Goal: Task Accomplishment & Management: Complete application form

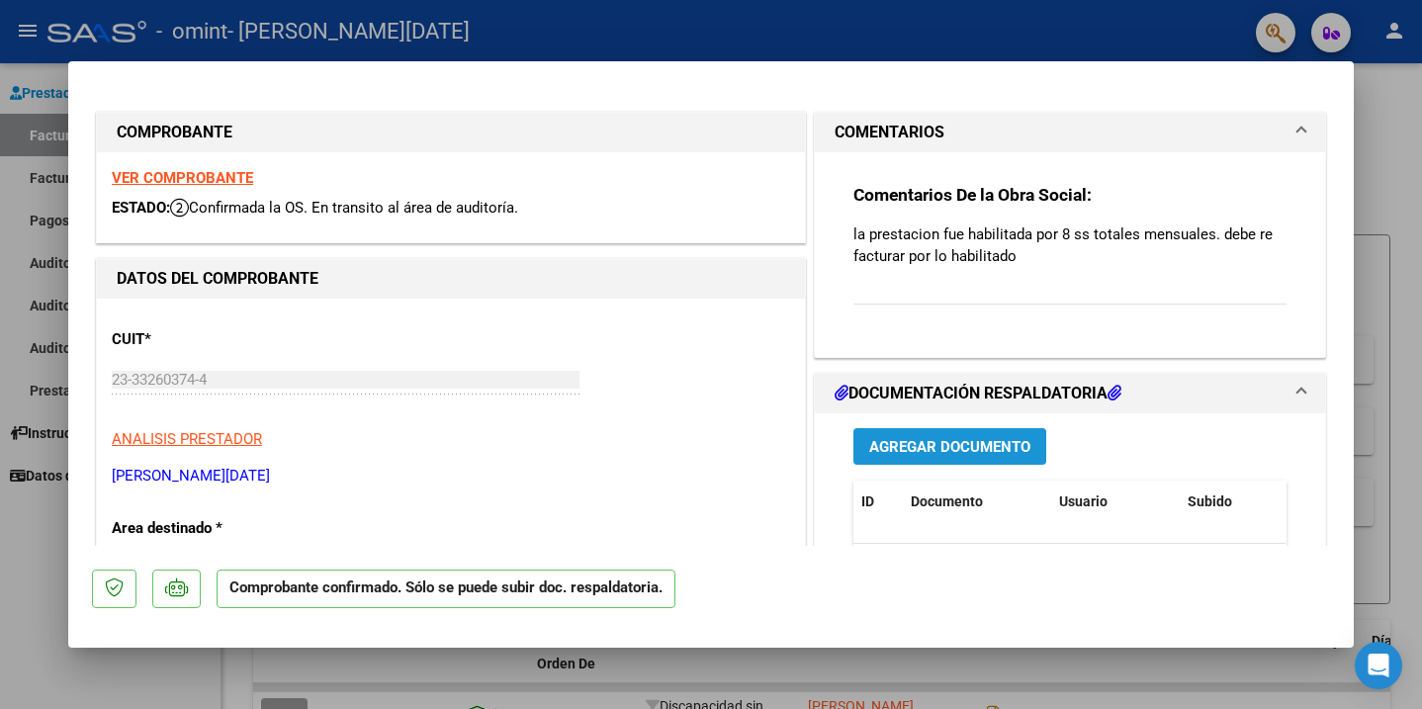
click at [937, 441] on span "Agregar Documento" at bounding box center [949, 447] width 161 height 18
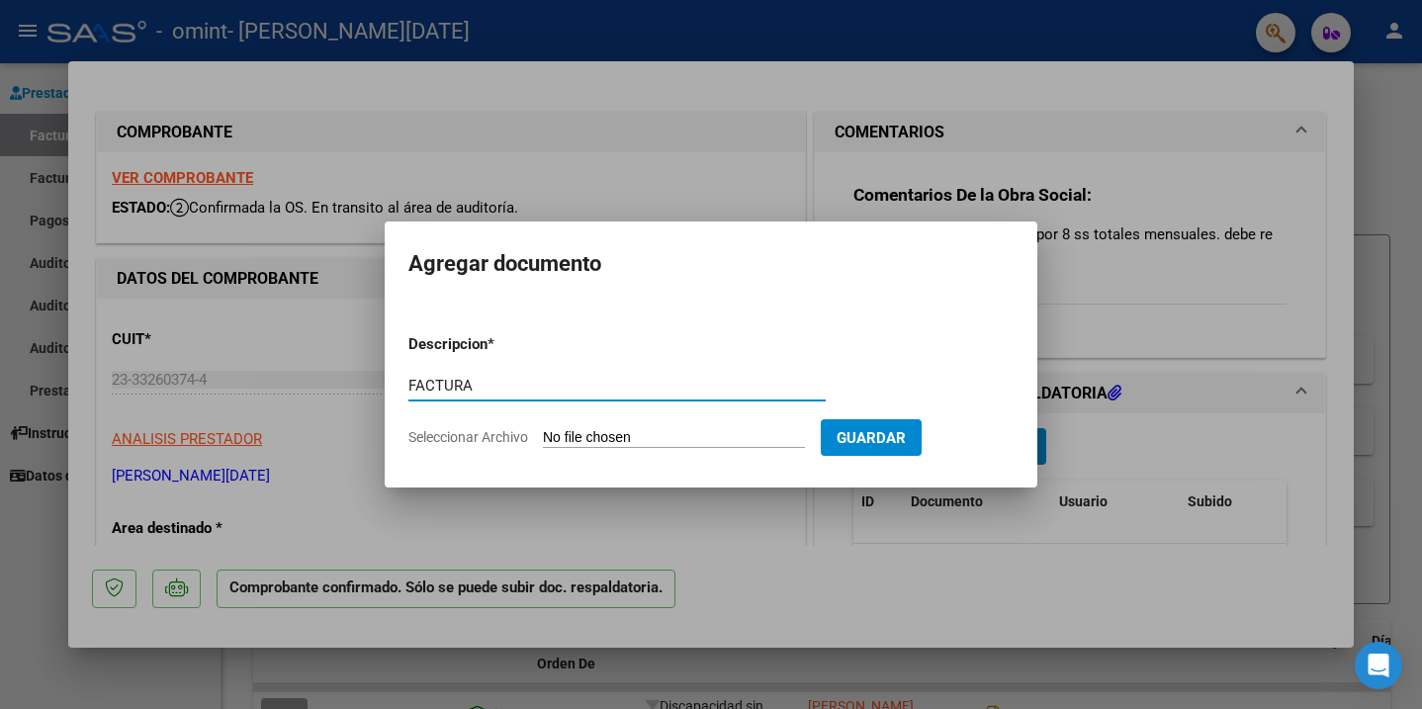
type input "FACTURA"
click at [648, 441] on input "Seleccionar Archivo" at bounding box center [674, 438] width 262 height 19
type input "C:\fakepath\[PERSON_NAME] OK.pdf"
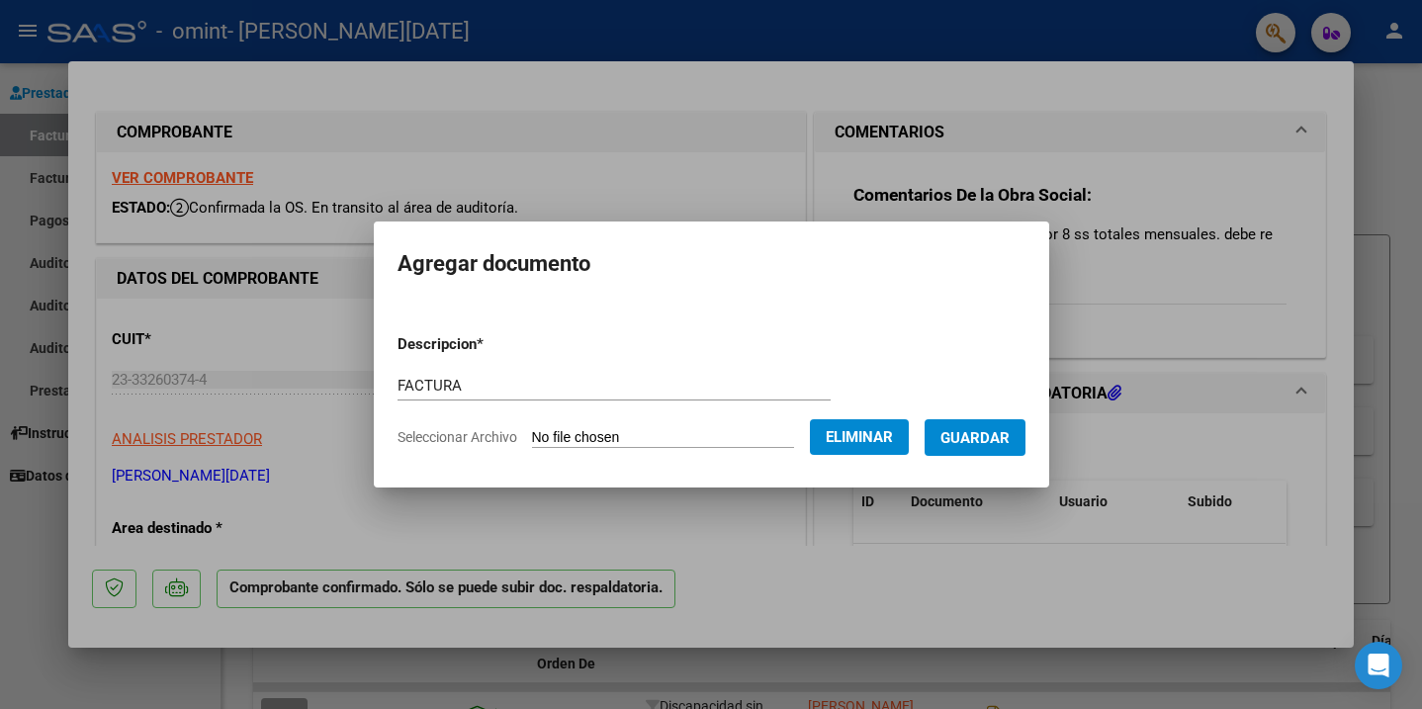
click at [993, 443] on span "Guardar" at bounding box center [975, 438] width 69 height 18
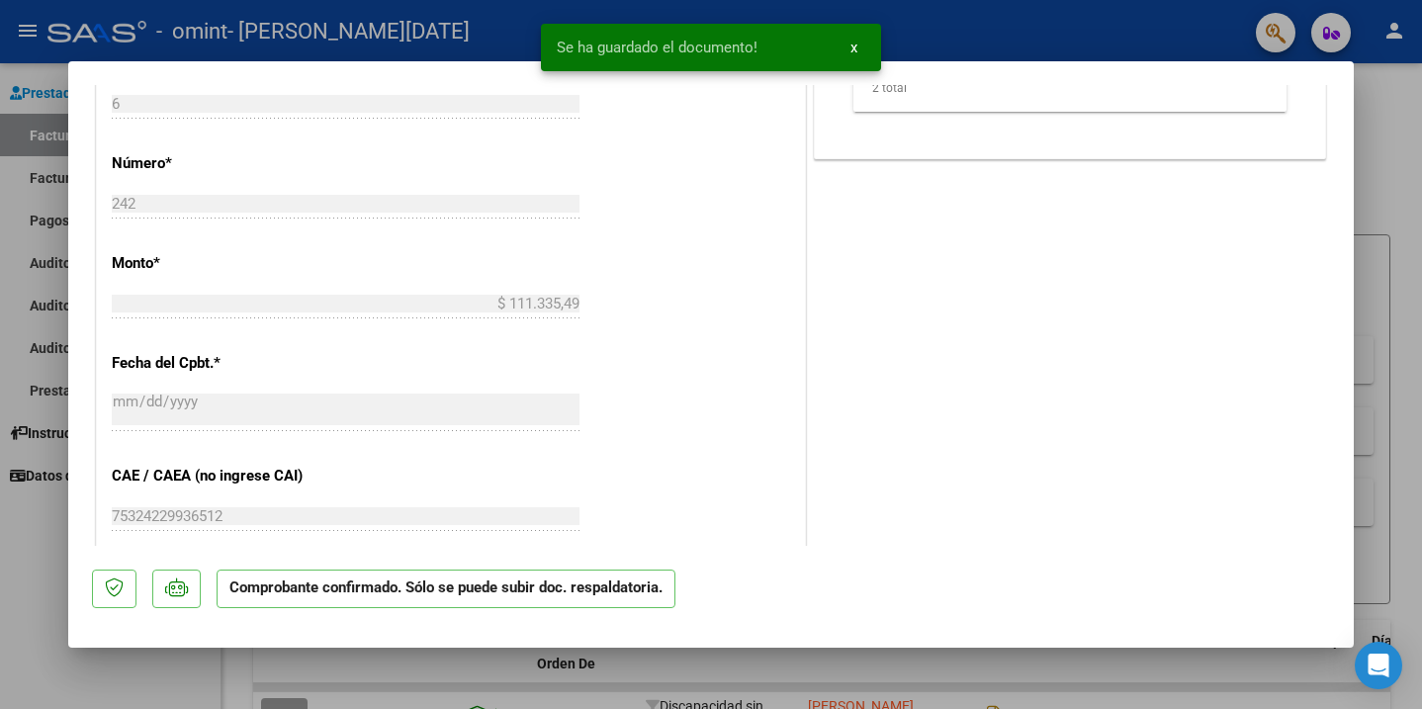
drag, startPoint x: 559, startPoint y: 447, endPoint x: 521, endPoint y: 611, distance: 168.4
click at [521, 611] on mat-dialog-container "COMPROBANTE VER COMPROBANTE ESTADO: Confirmada la OS. En transito al área de au…" at bounding box center [711, 354] width 1286 height 586
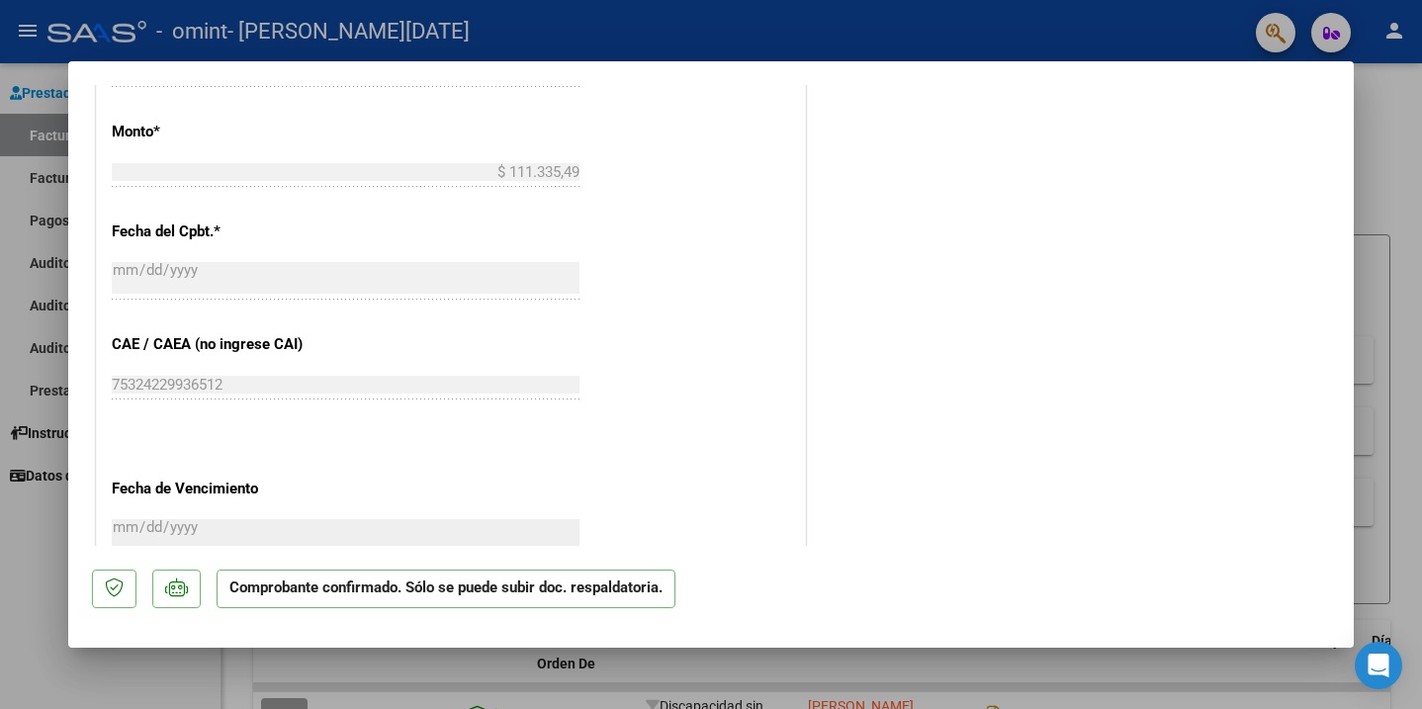
click at [430, 459] on div "CUIT * 23-33260374-4 Ingresar CUIT ANALISIS PRESTADOR [PERSON_NAME][DATE] ARCA …" at bounding box center [451, 147] width 708 height 1290
drag, startPoint x: 373, startPoint y: 402, endPoint x: 350, endPoint y: 545, distance: 145.2
click at [350, 545] on div "CUIT * 23-33260374-4 Ingresar CUIT ANALISIS PRESTADOR [PERSON_NAME][DATE] ARCA …" at bounding box center [451, 144] width 708 height 1290
click at [396, 219] on div "CUIT * 23-33260374-4 Ingresar CUIT ANALISIS PRESTADOR [PERSON_NAME][DATE] ARCA …" at bounding box center [451, 144] width 708 height 1290
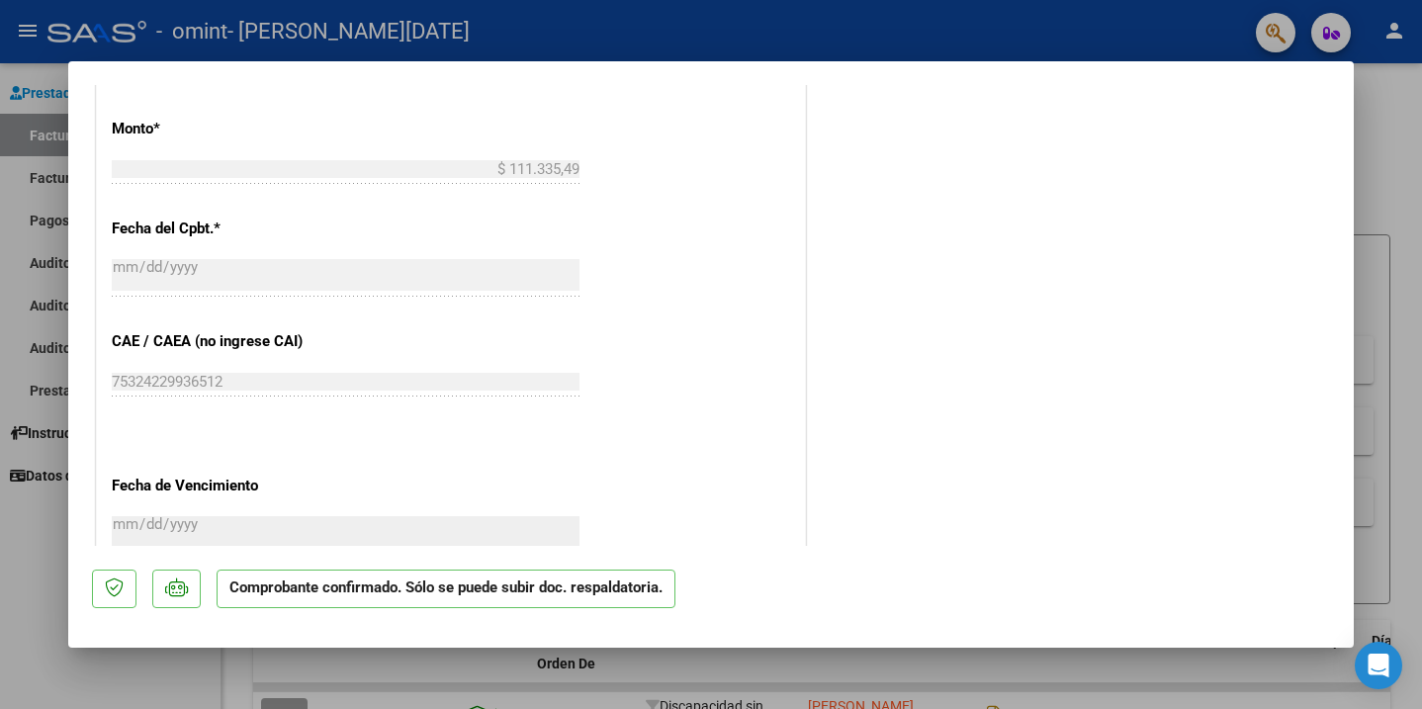
click at [500, 186] on div "$ 111.335,49 Ingresar el monto" at bounding box center [346, 178] width 468 height 48
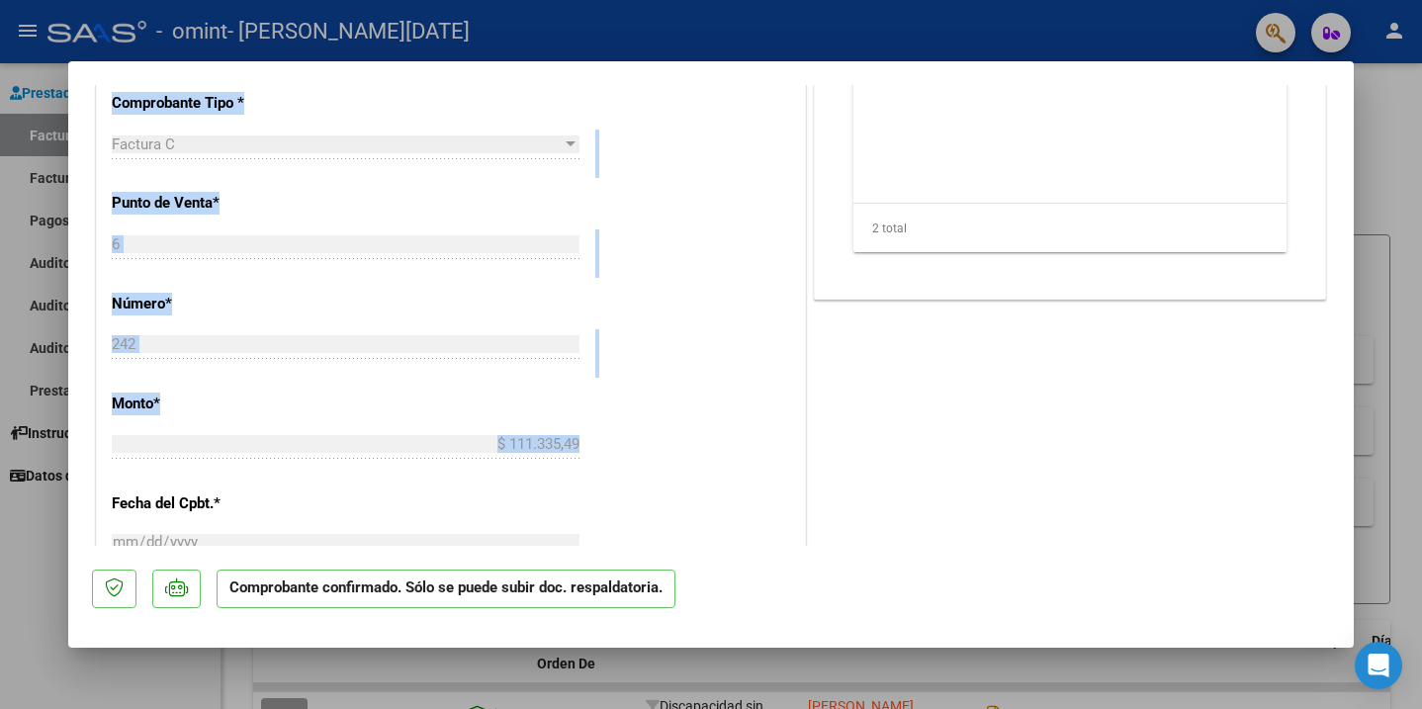
drag, startPoint x: 500, startPoint y: 186, endPoint x: 499, endPoint y: 28, distance: 158.2
click at [499, 28] on div "COMPROBANTE VER COMPROBANTE ESTADO: Confirmada la OS. En transito al área de au…" at bounding box center [711, 354] width 1422 height 709
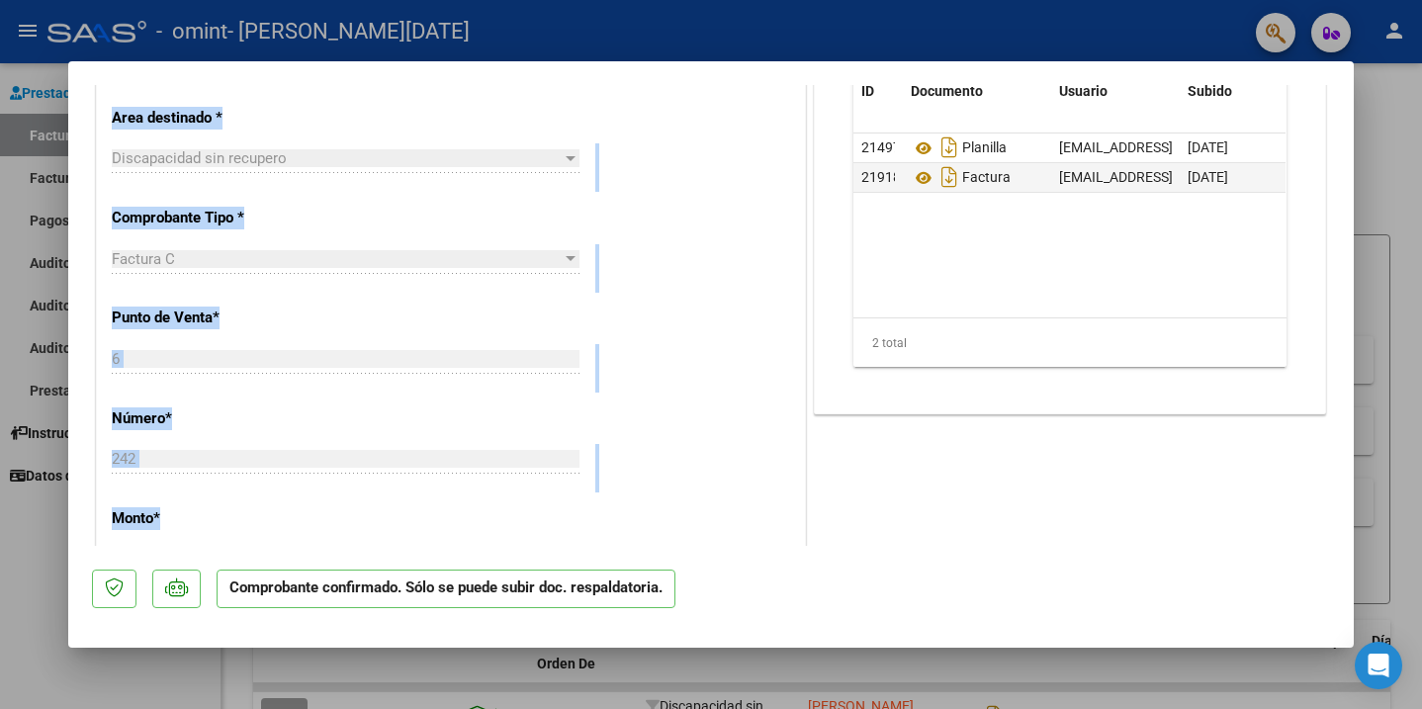
click at [426, 315] on div "CUIT * 23-33260374-4 Ingresar CUIT ANALISIS PRESTADOR [PERSON_NAME][DATE] ARCA …" at bounding box center [451, 533] width 708 height 1290
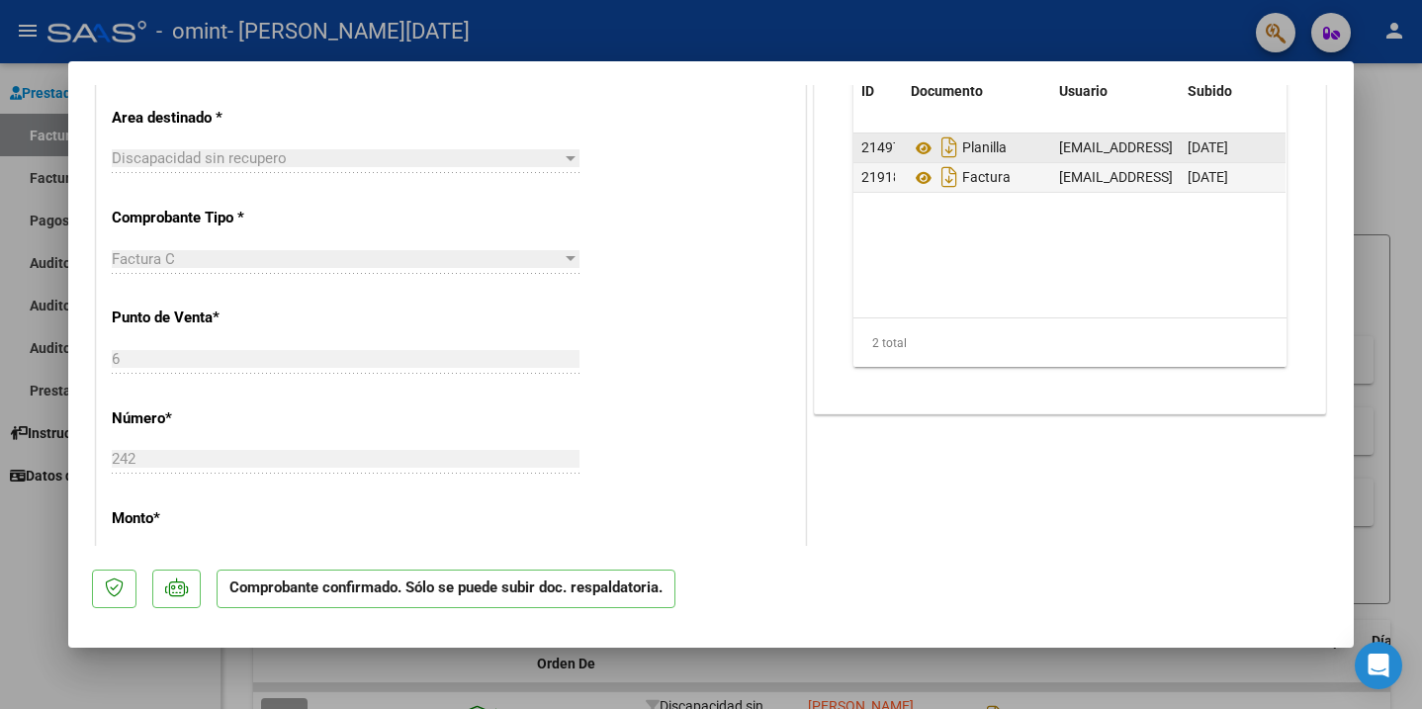
click at [1027, 151] on div "Planilla" at bounding box center [977, 148] width 133 height 32
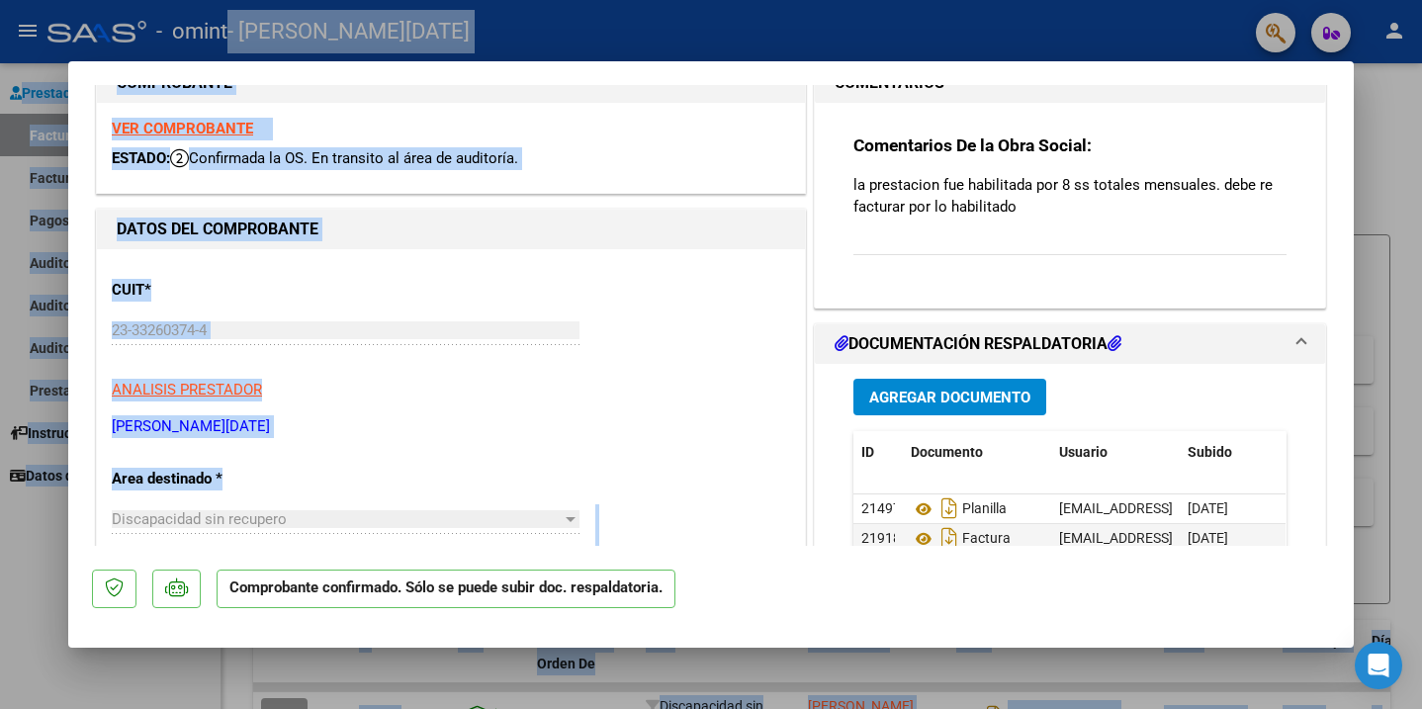
scroll to position [0, 0]
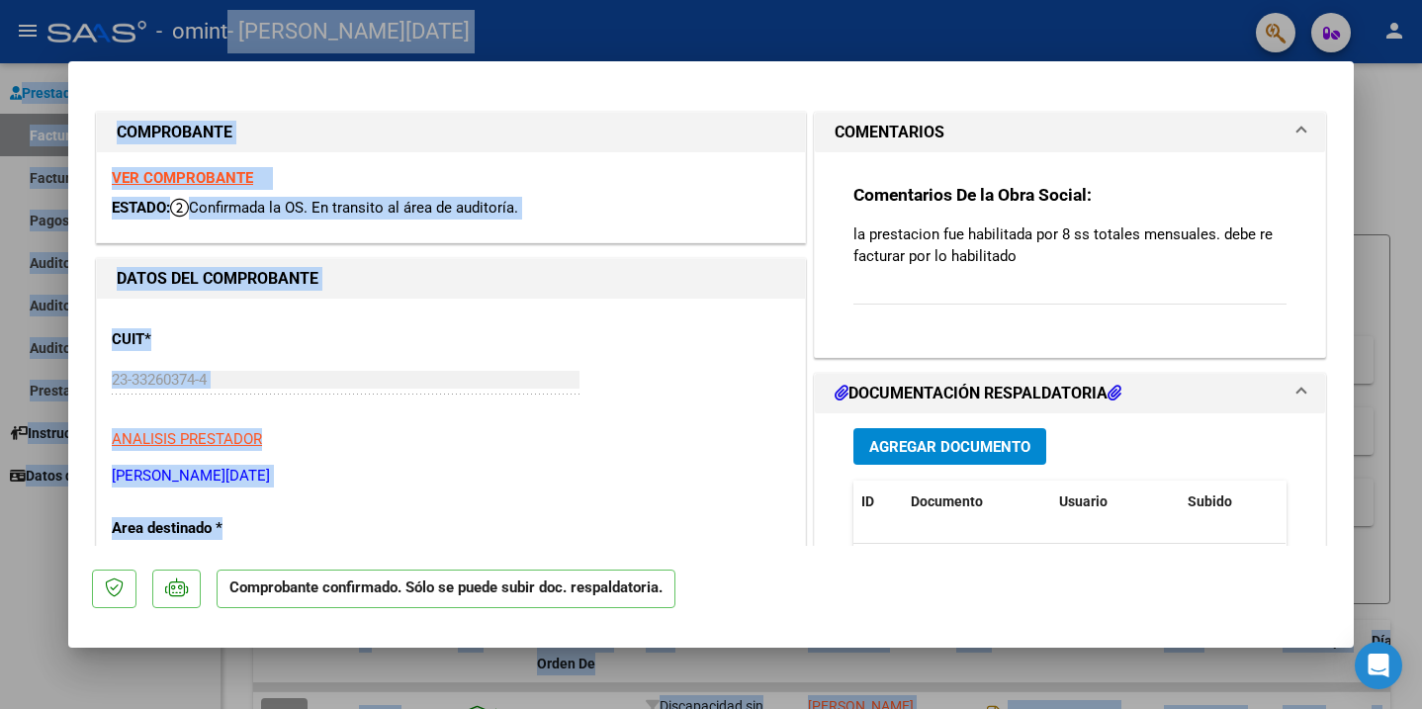
drag, startPoint x: 786, startPoint y: 271, endPoint x: 755, endPoint y: -11, distance: 283.6
click at [755, 0] on html "menu - omint - [PERSON_NAME][DATE] person Prestadores / Proveedores Facturas - …" at bounding box center [711, 354] width 1422 height 709
click at [678, 329] on div "CUIT * 23-33260374-4 Ingresar CUIT ANALISIS PRESTADOR [PERSON_NAME][DATE]" at bounding box center [451, 401] width 678 height 174
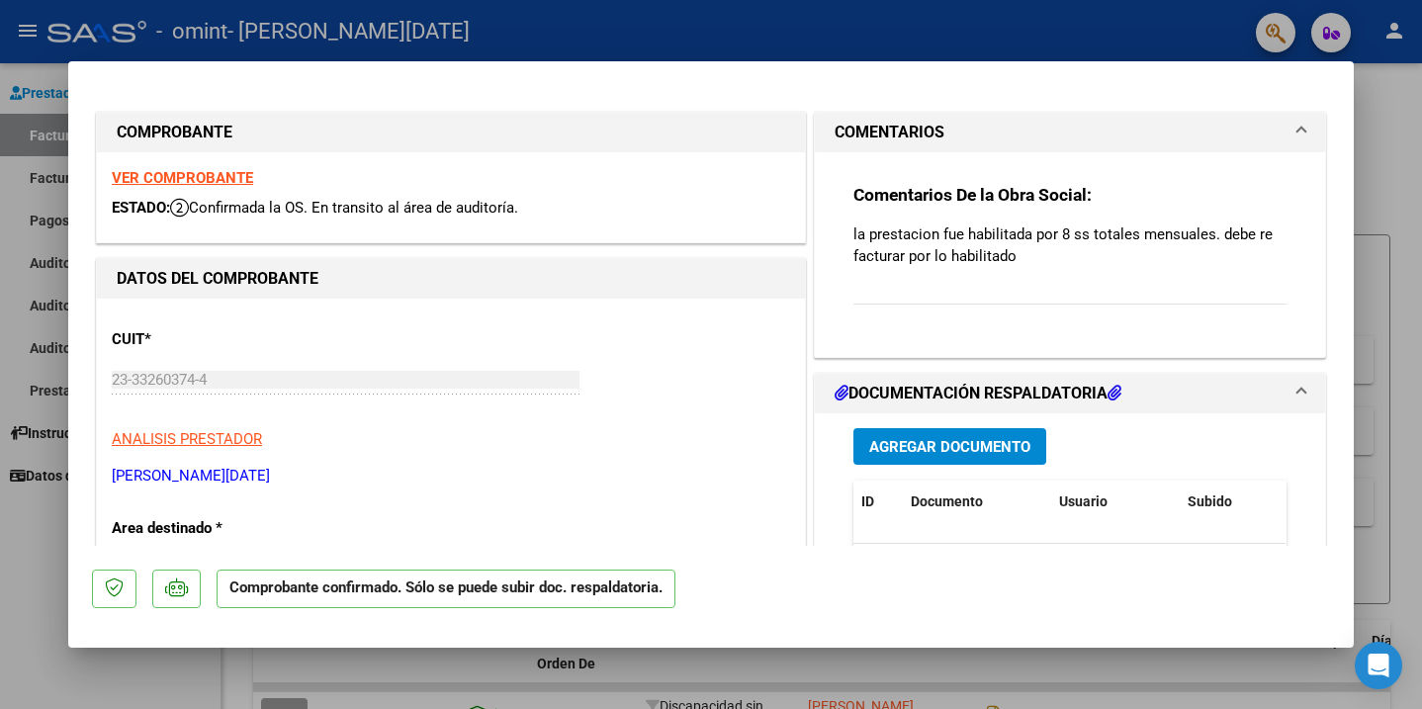
click at [1361, 319] on div at bounding box center [711, 354] width 1422 height 709
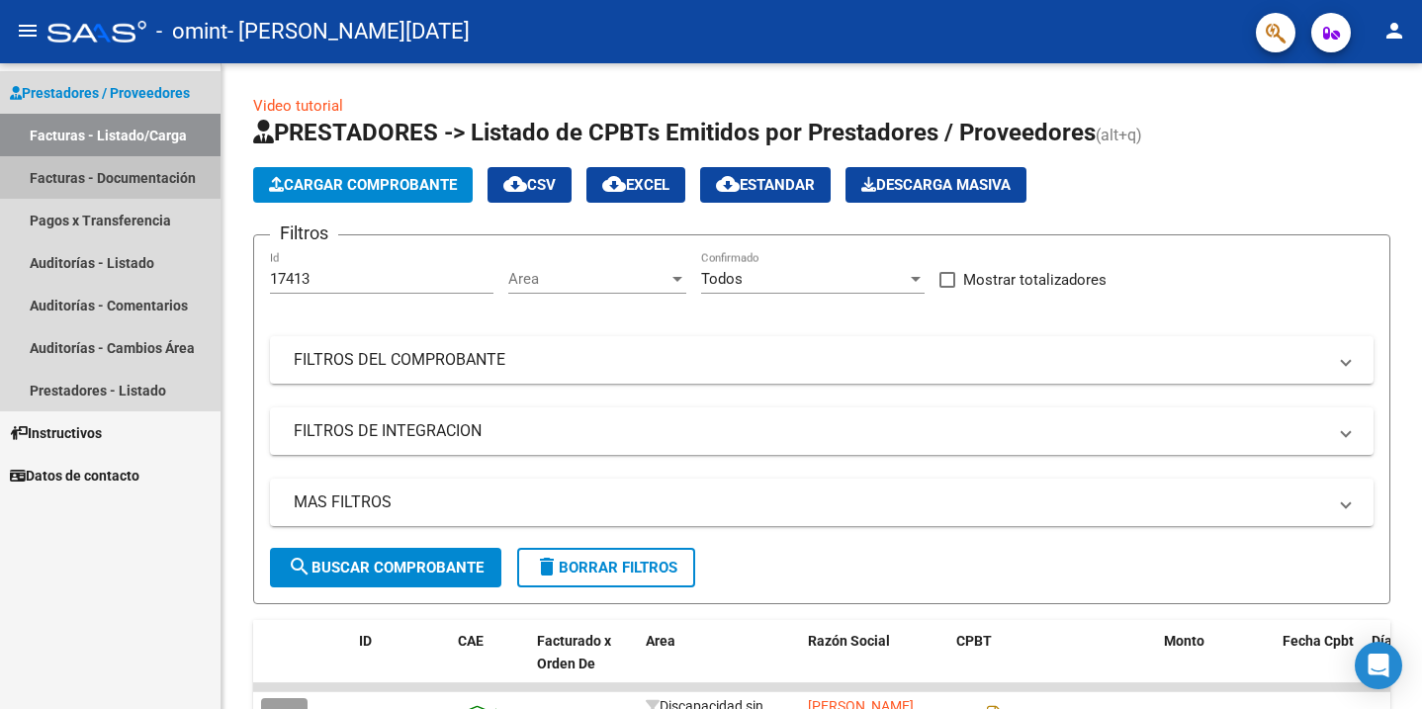
click at [77, 184] on link "Facturas - Documentación" at bounding box center [110, 177] width 221 height 43
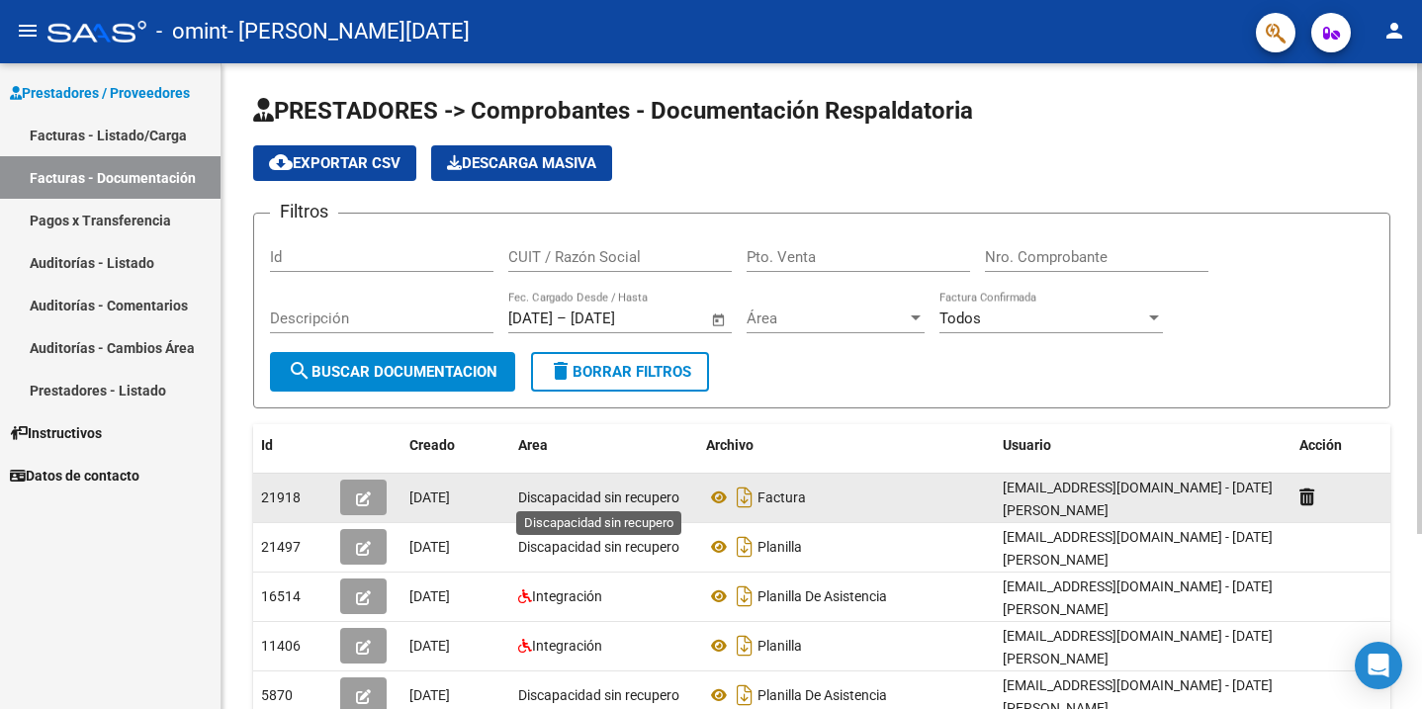
click at [590, 498] on span "Discapacidad sin recupero" at bounding box center [598, 498] width 161 height 16
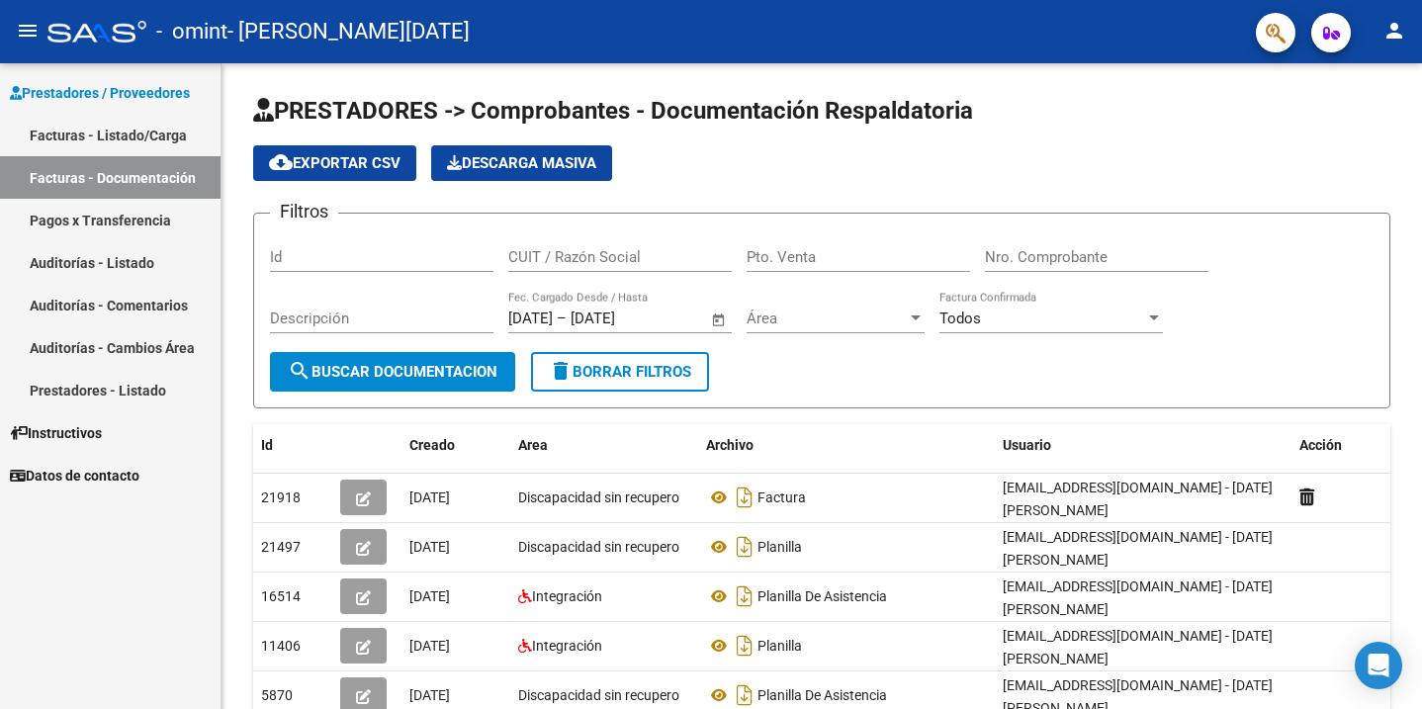
click at [129, 224] on link "Pagos x Transferencia" at bounding box center [110, 220] width 221 height 43
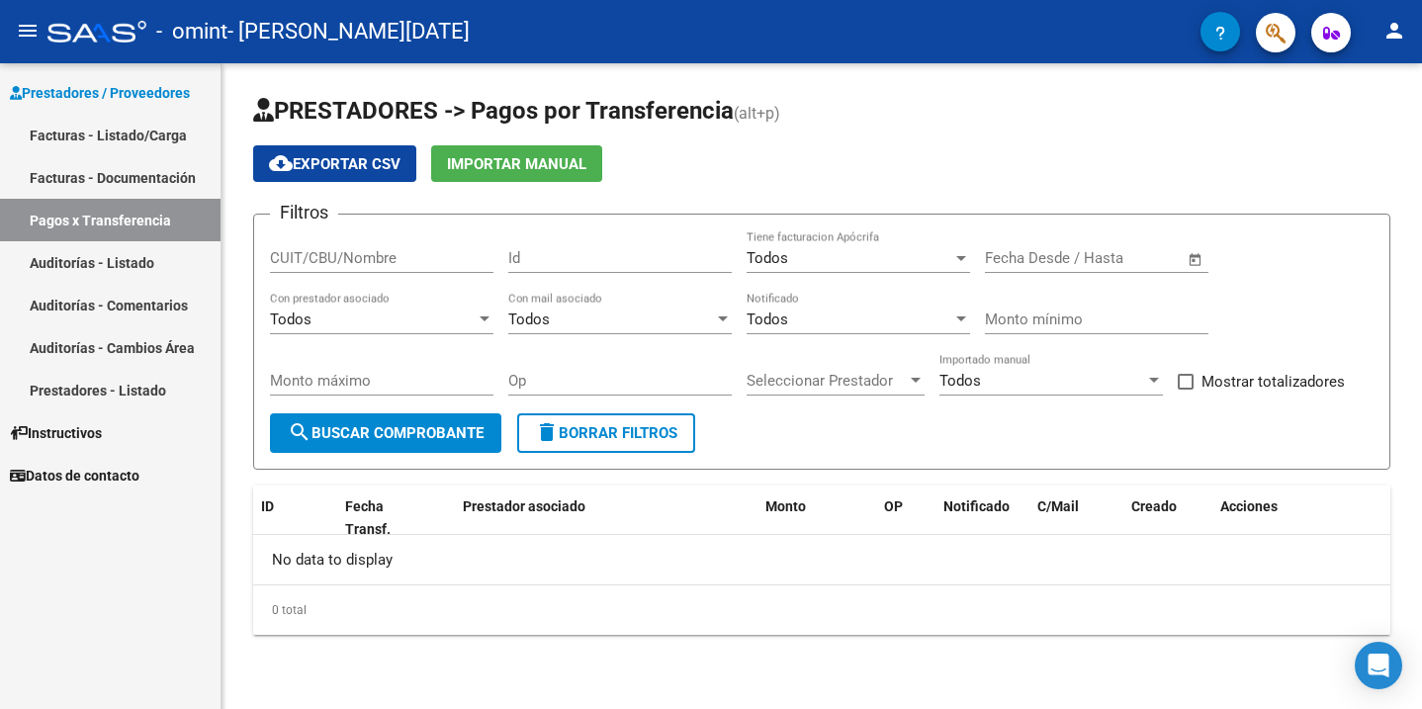
click at [112, 144] on link "Facturas - Listado/Carga" at bounding box center [110, 135] width 221 height 43
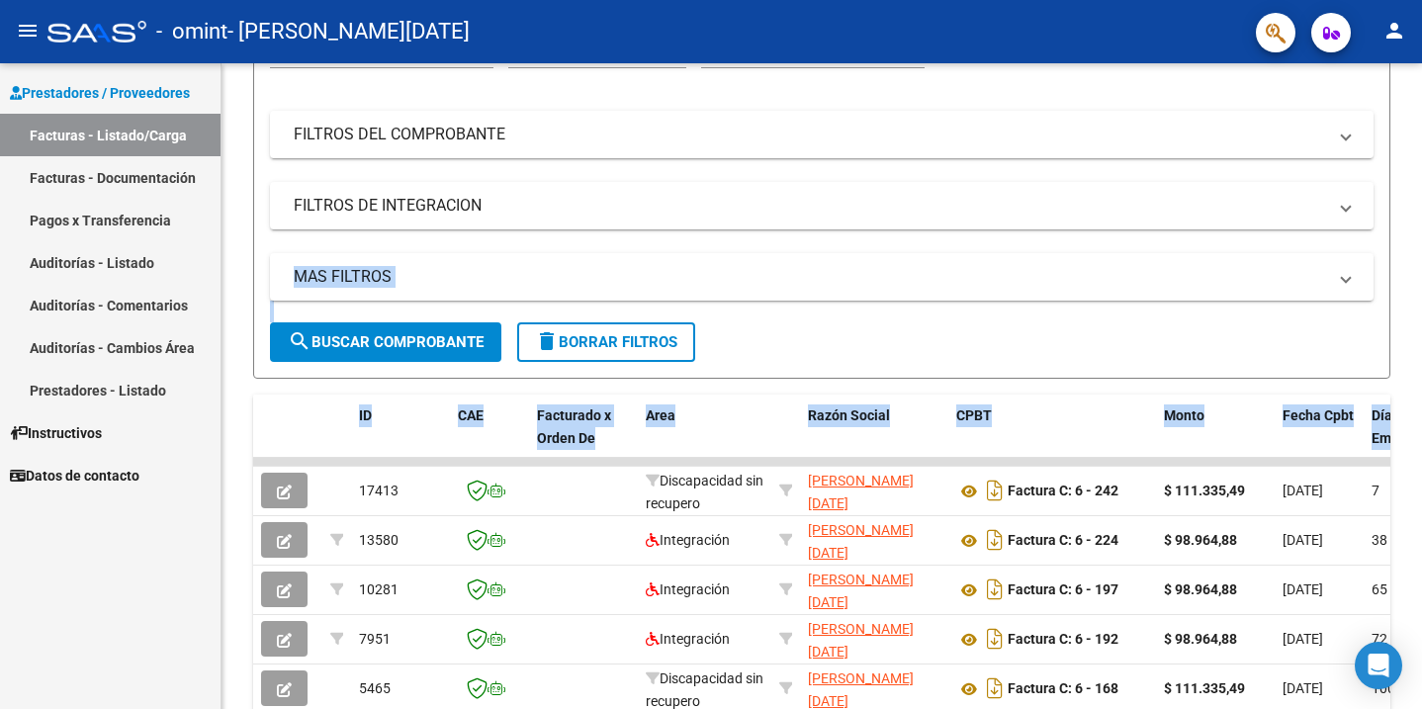
drag, startPoint x: 766, startPoint y: 598, endPoint x: 744, endPoint y: 765, distance: 167.6
click at [744, 708] on html "menu - omint - [PERSON_NAME][DATE] person Prestadores / Proveedores Facturas - …" at bounding box center [711, 354] width 1422 height 709
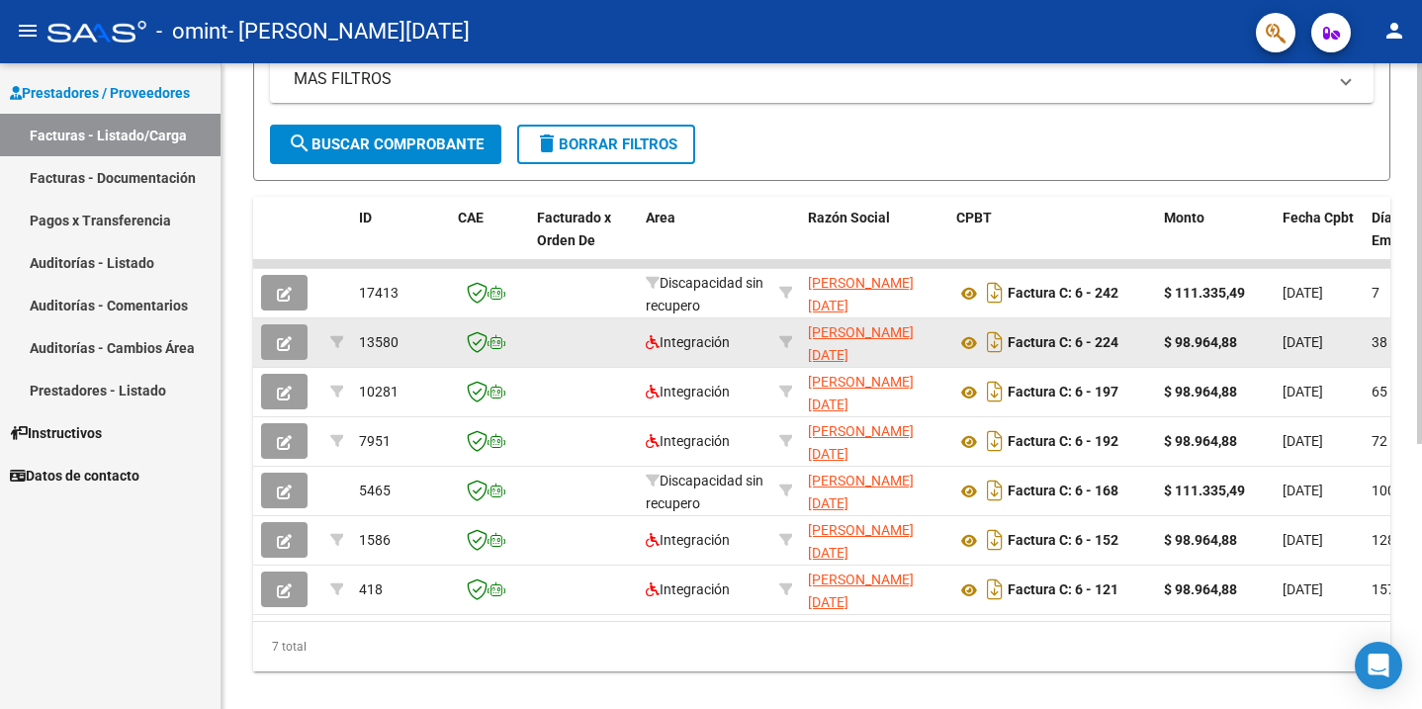
click at [1141, 350] on div "Factura C: 6 - 224" at bounding box center [1052, 342] width 192 height 32
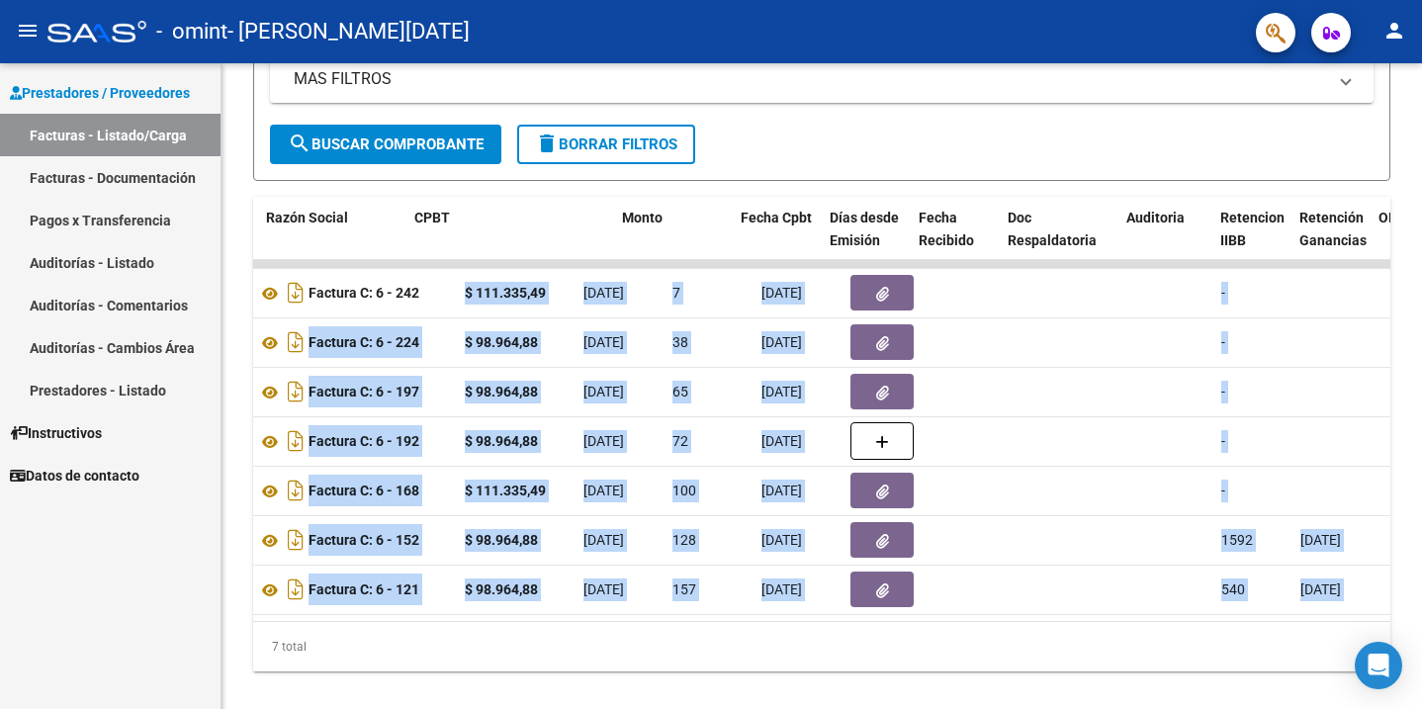
drag, startPoint x: 1111, startPoint y: 289, endPoint x: 1423, endPoint y: 289, distance: 312.5
click at [1421, 289] on html "menu - omint - [PERSON_NAME][DATE] person Prestadores / Proveedores Facturas - …" at bounding box center [711, 354] width 1422 height 709
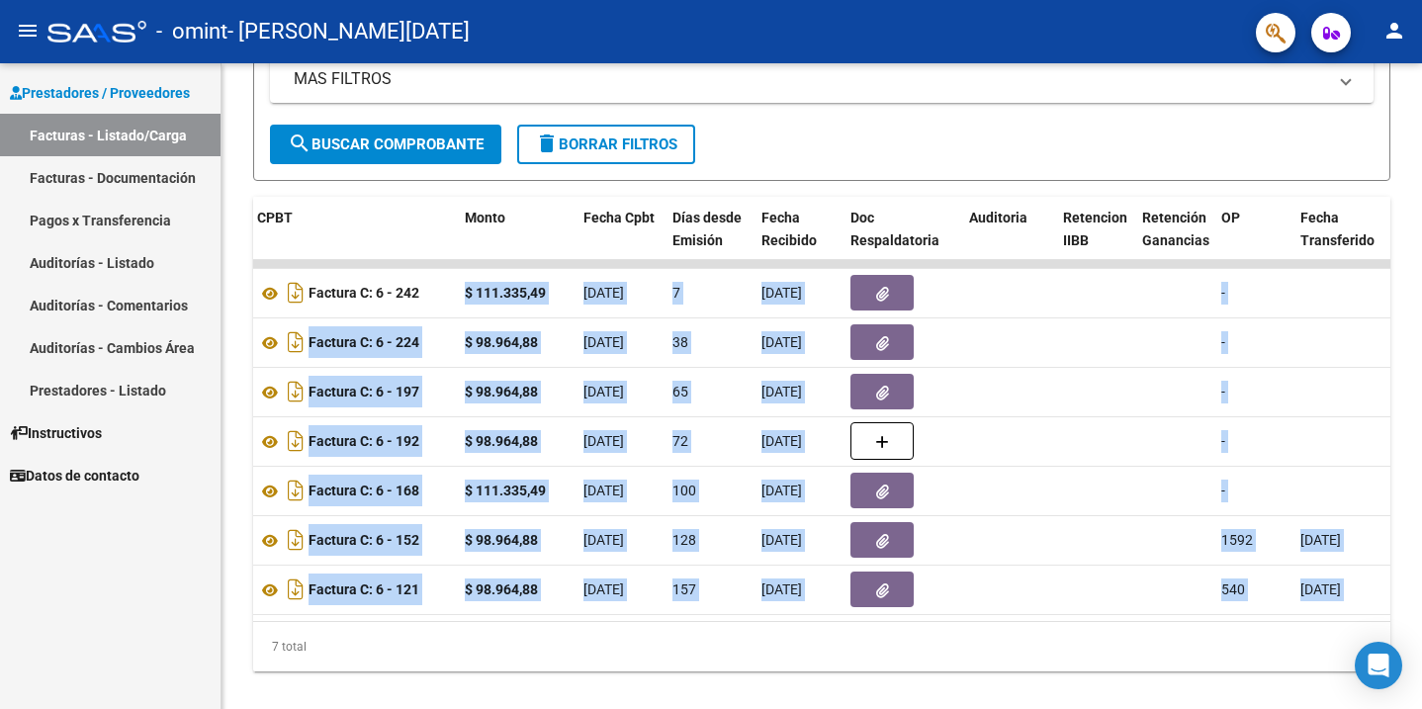
scroll to position [0, 699]
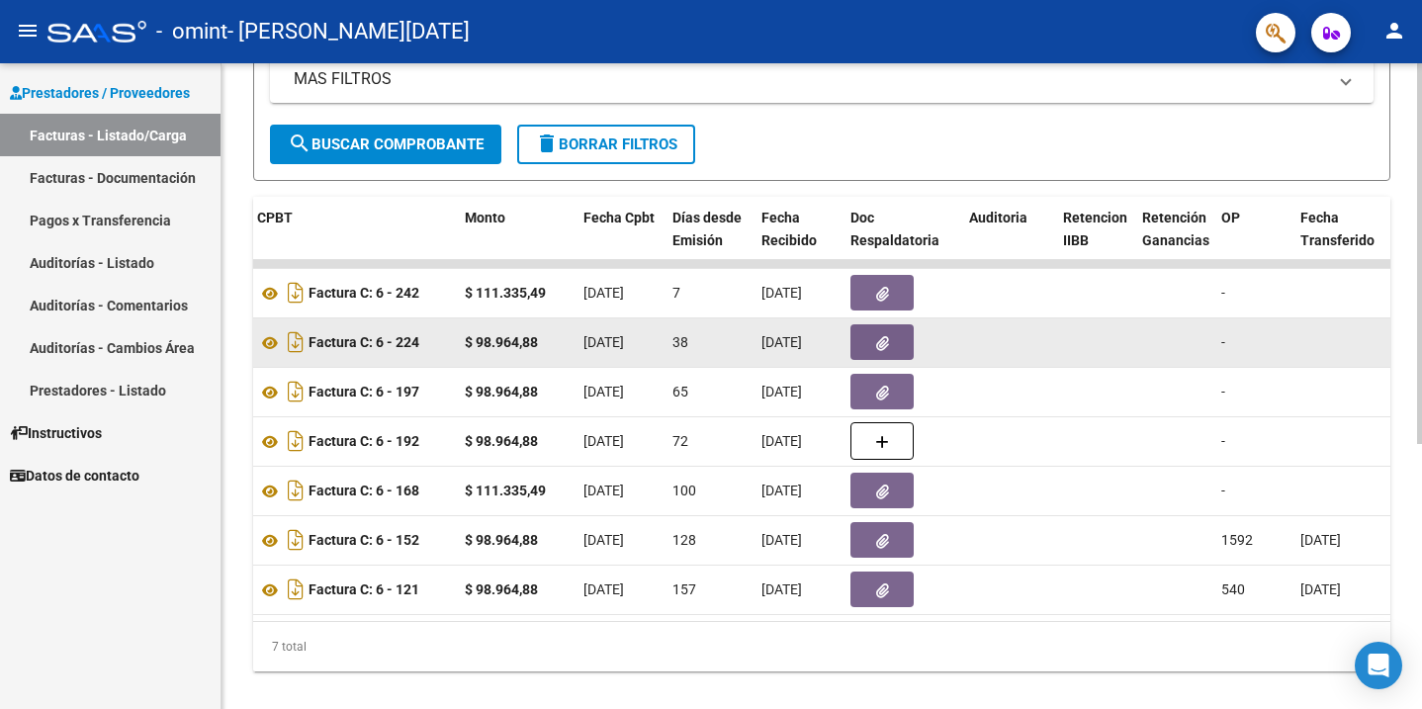
click at [1109, 361] on datatable-body-cell at bounding box center [1094, 342] width 79 height 48
